Goal: Transaction & Acquisition: Purchase product/service

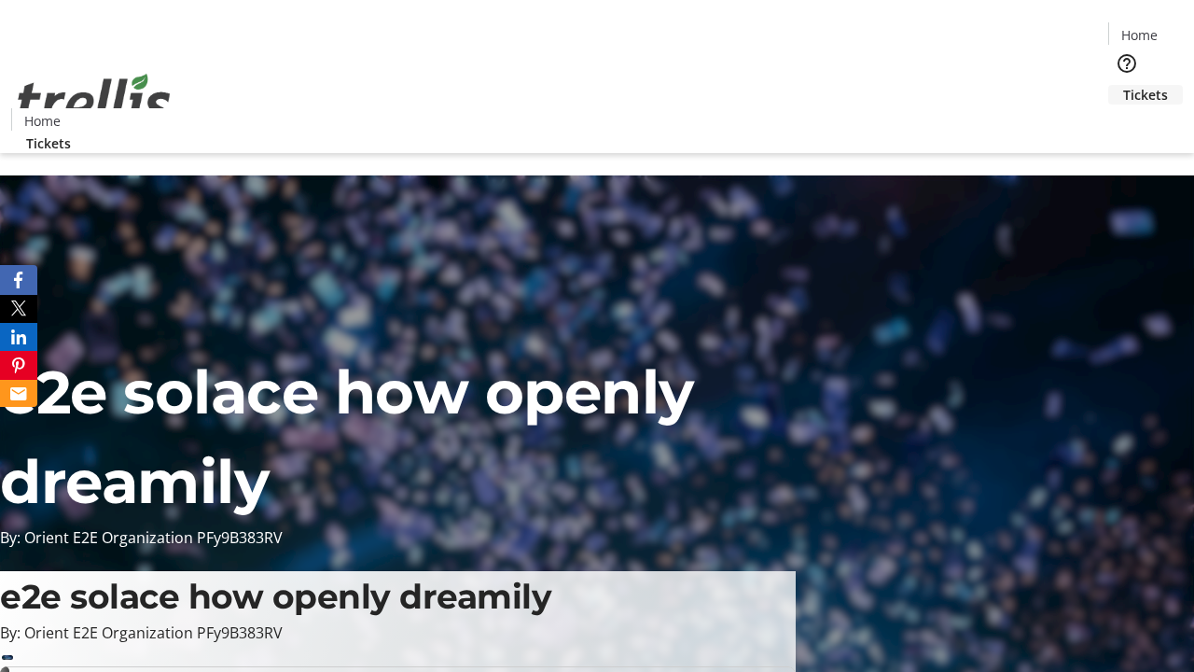
click at [1123, 85] on span "Tickets" at bounding box center [1145, 95] width 45 height 20
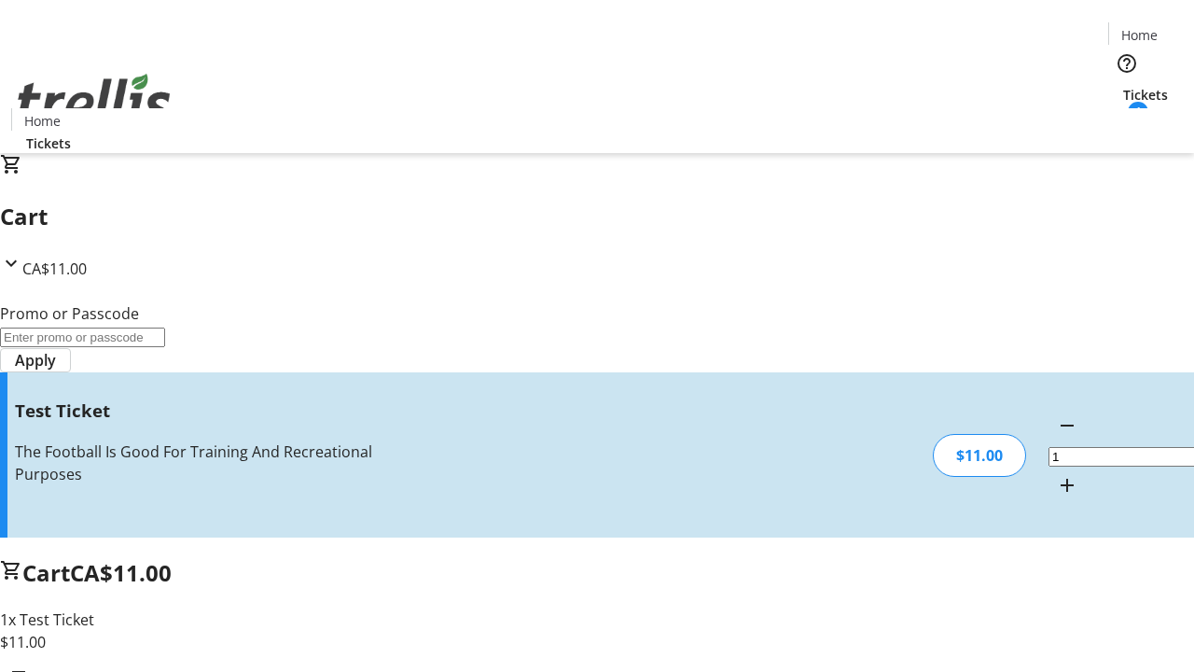
type input "UNLOCK"
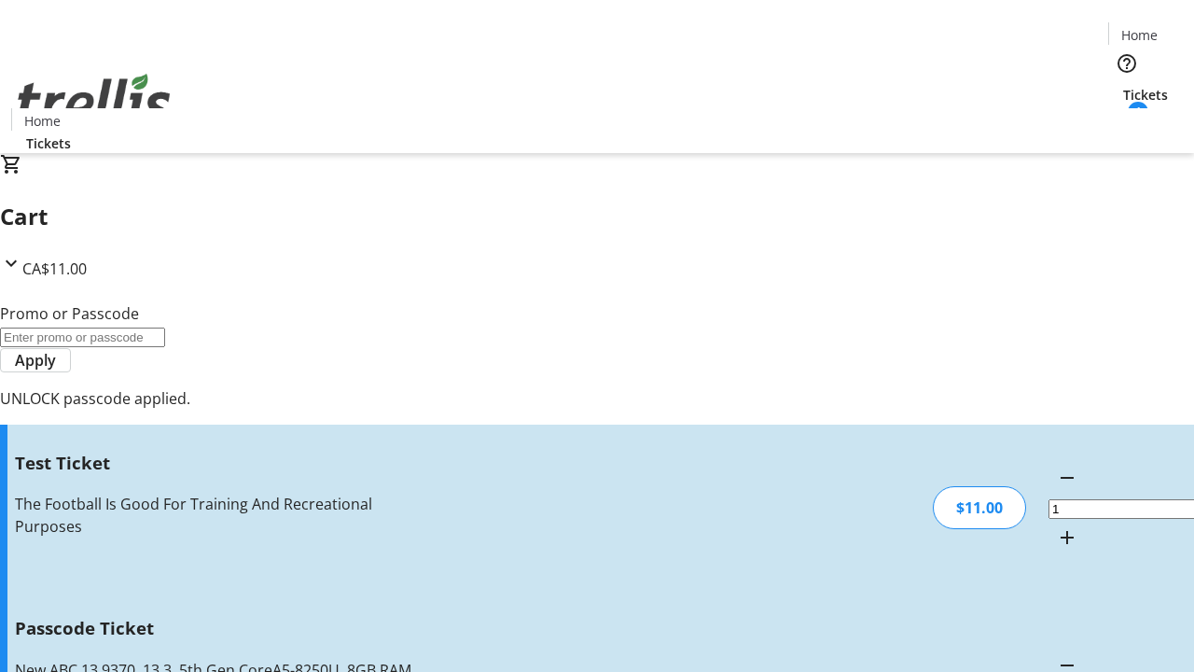
type input "5"
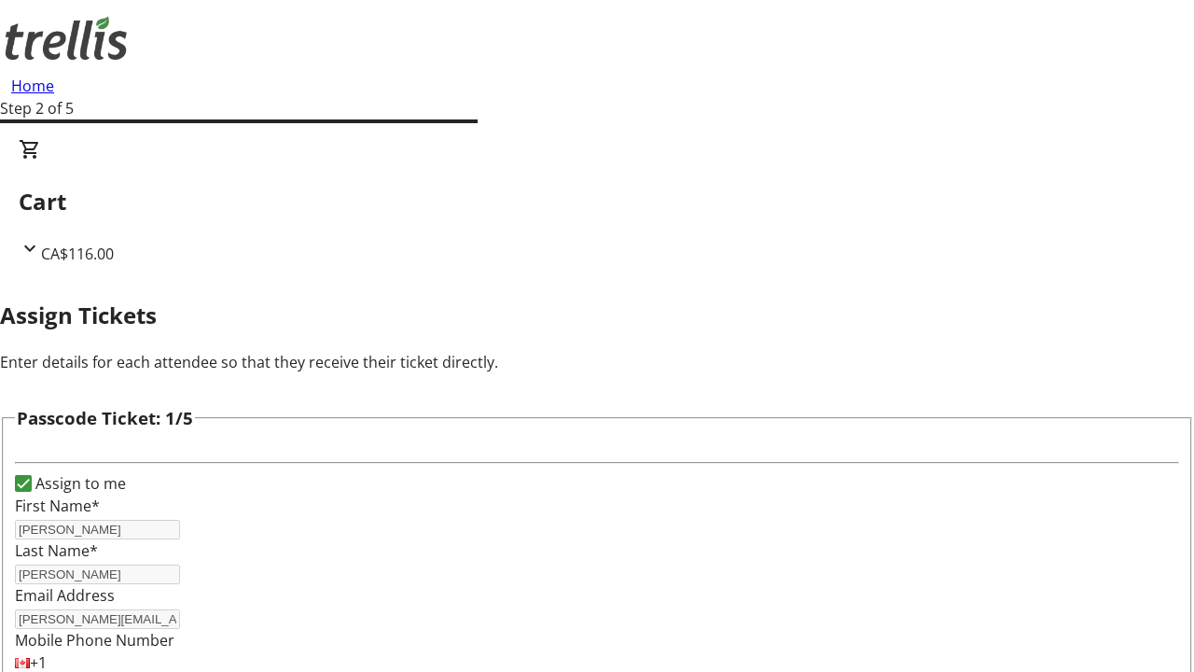
type input "[PERSON_NAME]"
type input "Zelda"
type input "Lang"
type input "Prince"
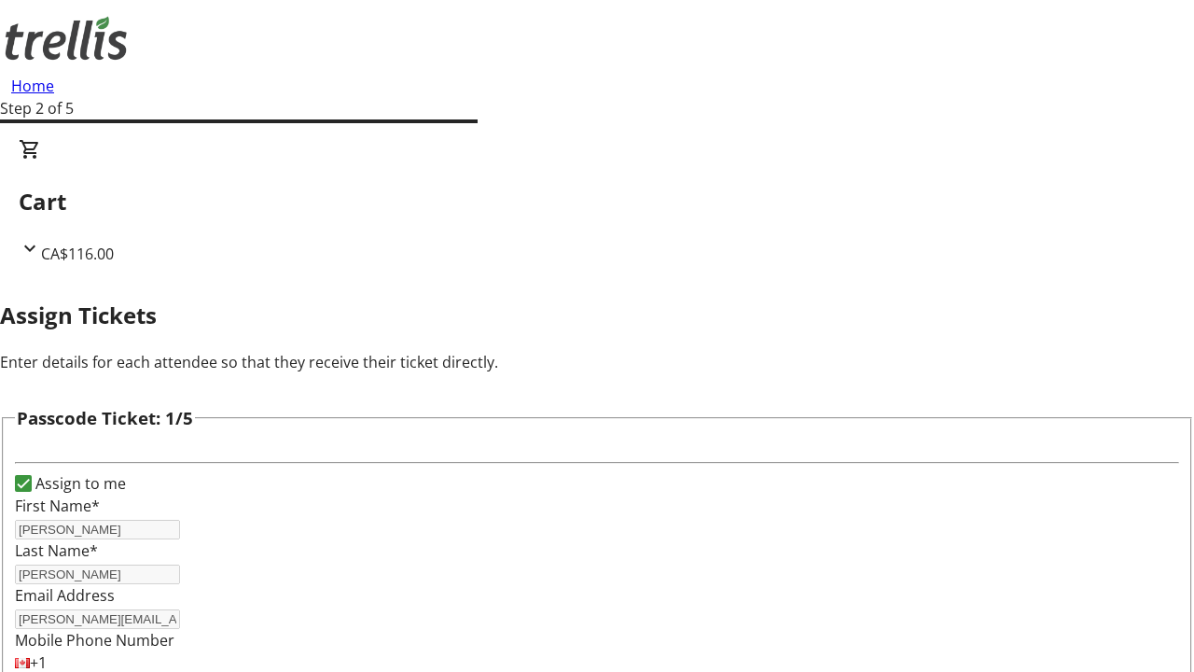
scroll to position [1814, 0]
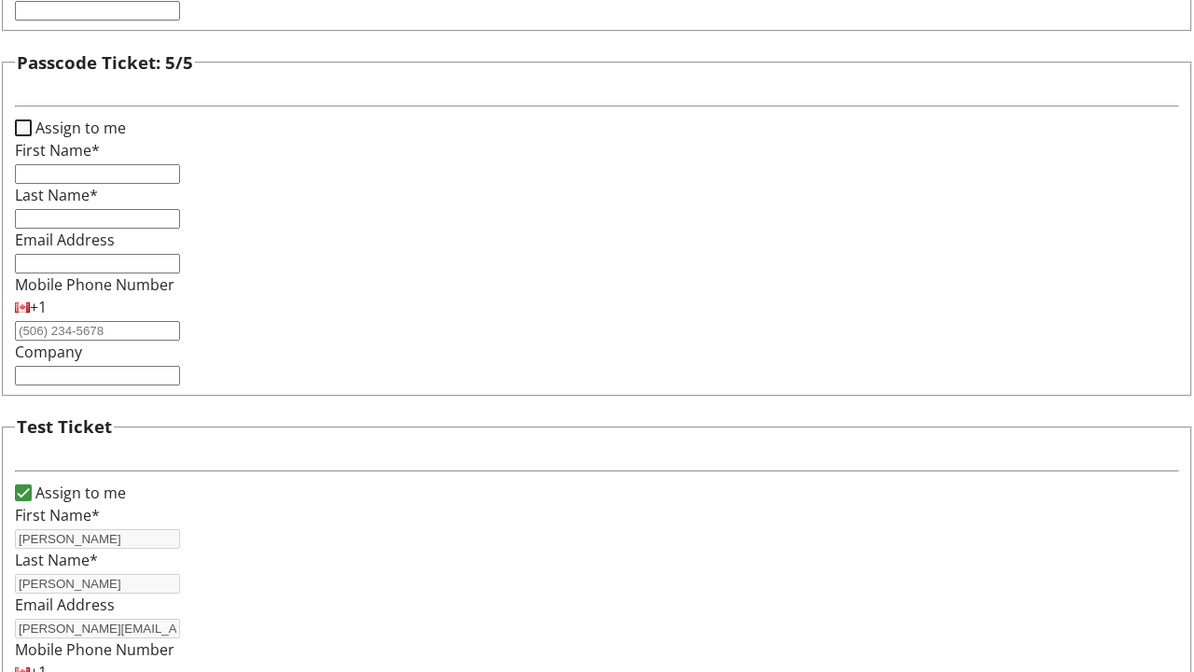
type input "[PERSON_NAME]"
click at [32, 136] on input "Assign to me" at bounding box center [23, 127] width 17 height 17
checkbox input "true"
type input "[PERSON_NAME]"
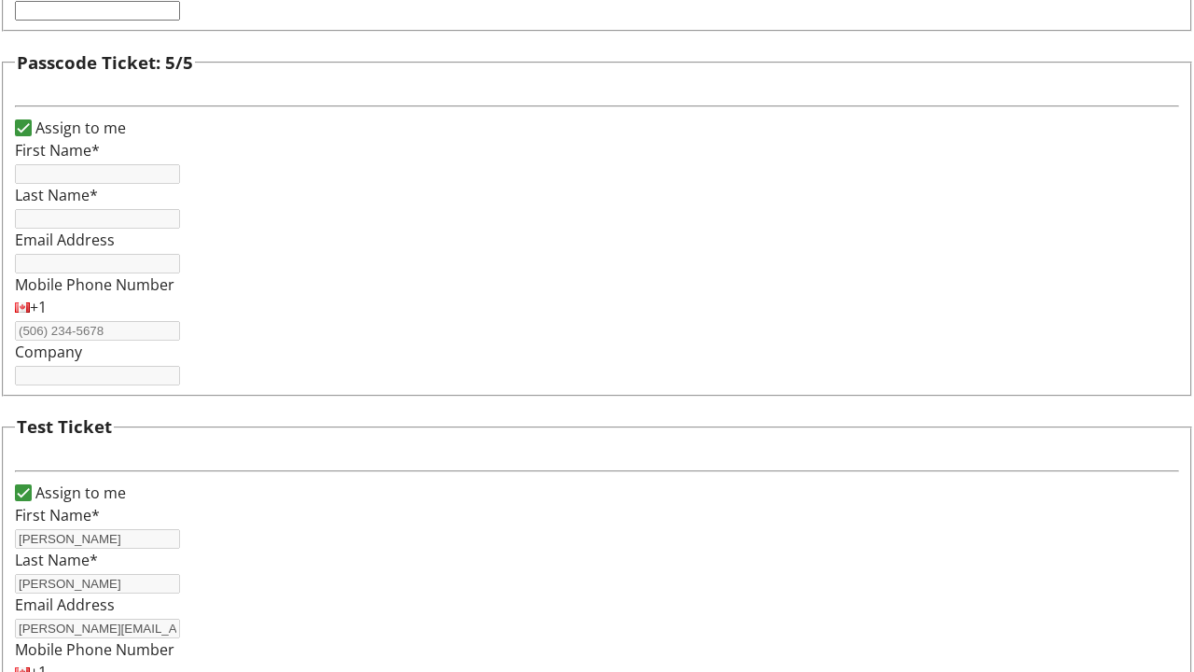
type input "[PERSON_NAME]"
type input "[PERSON_NAME][EMAIL_ADDRESS][DOMAIN_NAME]"
